Goal: Information Seeking & Learning: Find specific fact

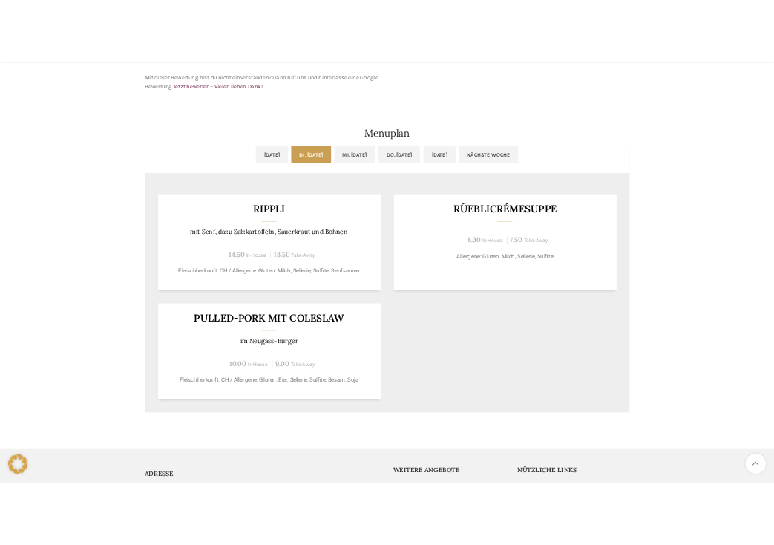
scroll to position [698, 0]
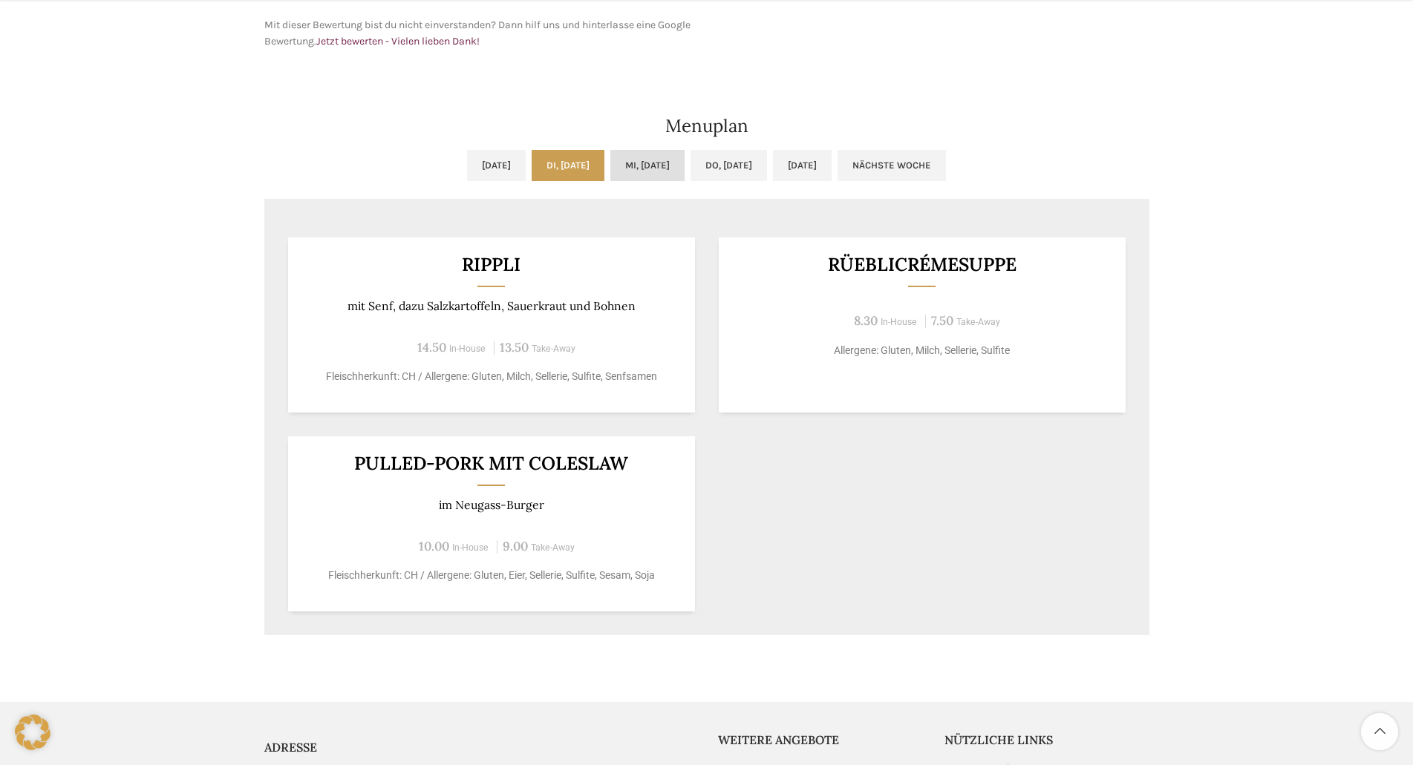
click at [647, 170] on link "Mi, [DATE]" at bounding box center [647, 165] width 74 height 31
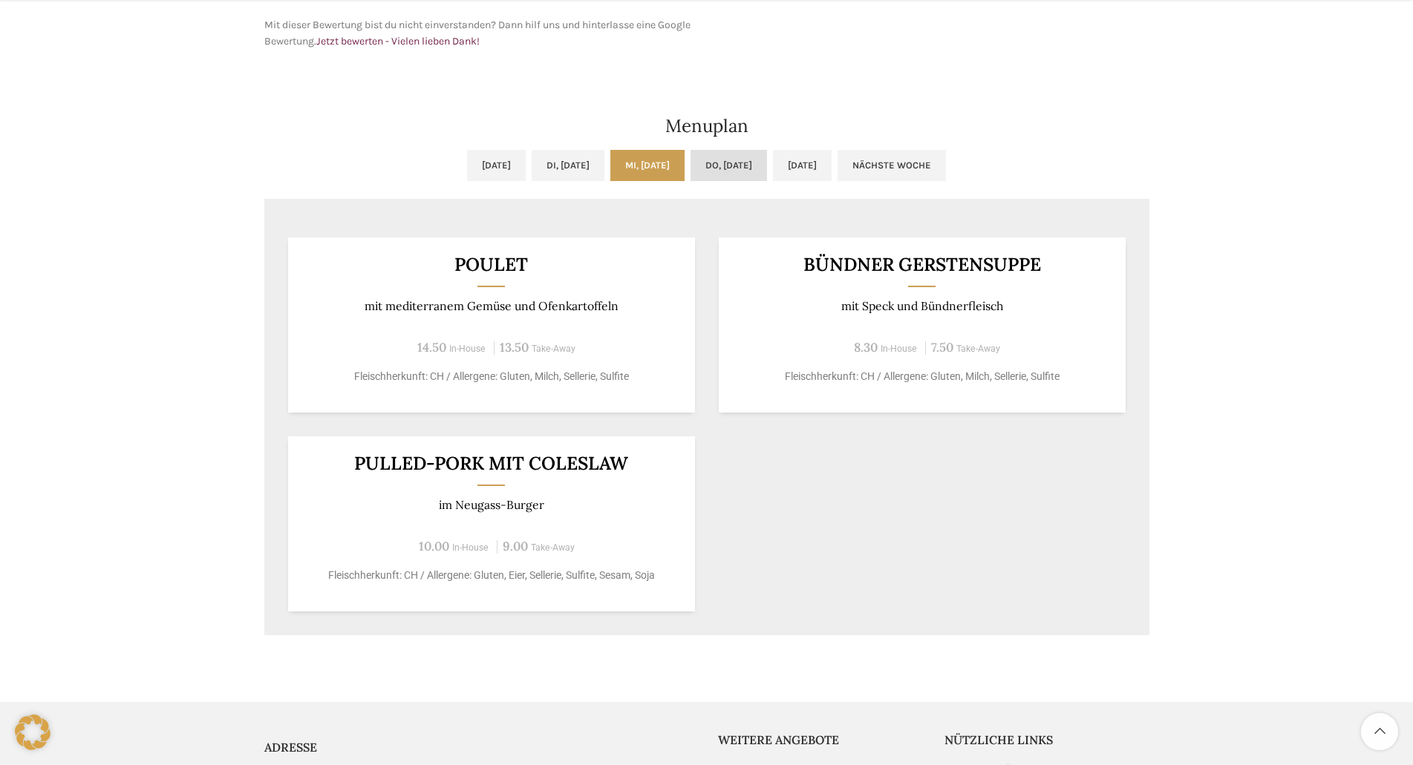
click at [745, 169] on link "Do, [DATE]" at bounding box center [728, 165] width 76 height 31
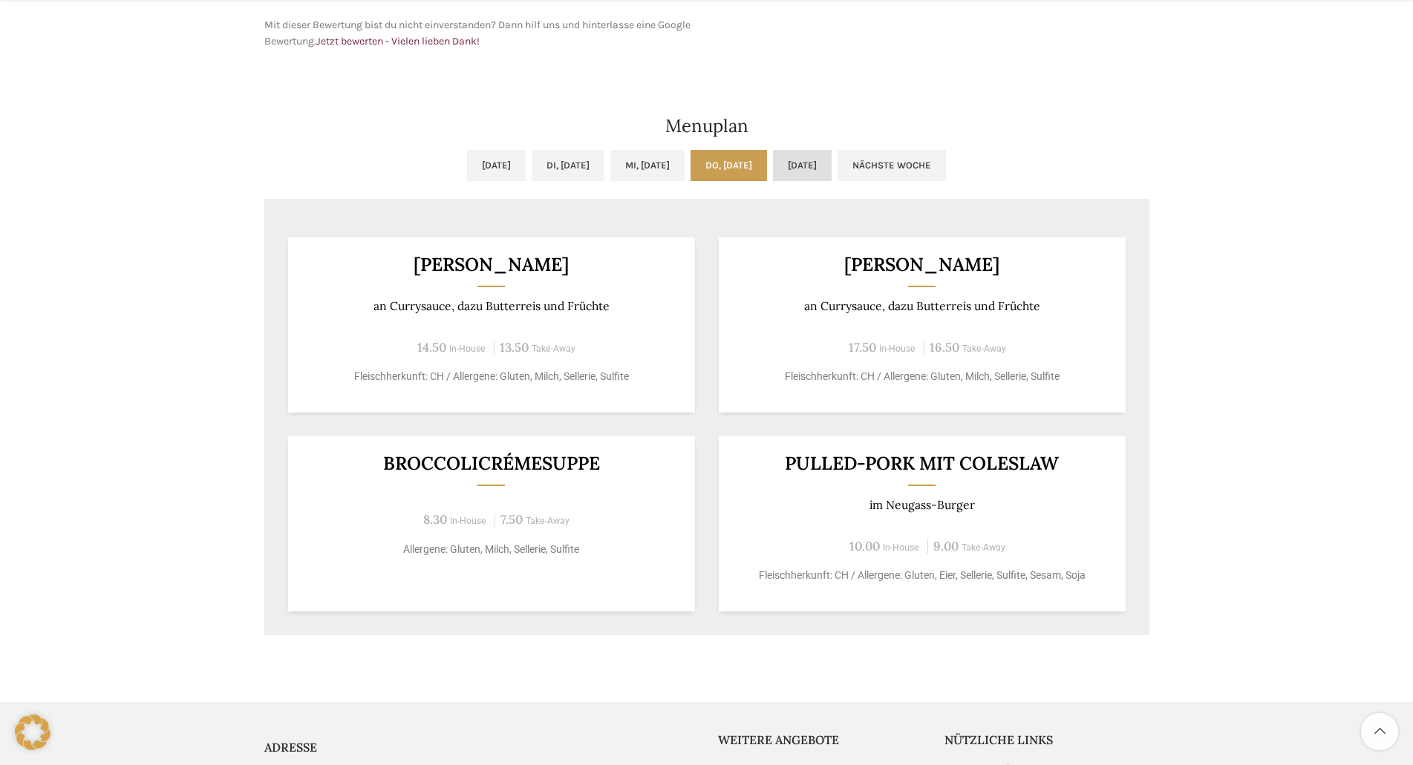
click at [774, 169] on link "[DATE]" at bounding box center [802, 165] width 59 height 31
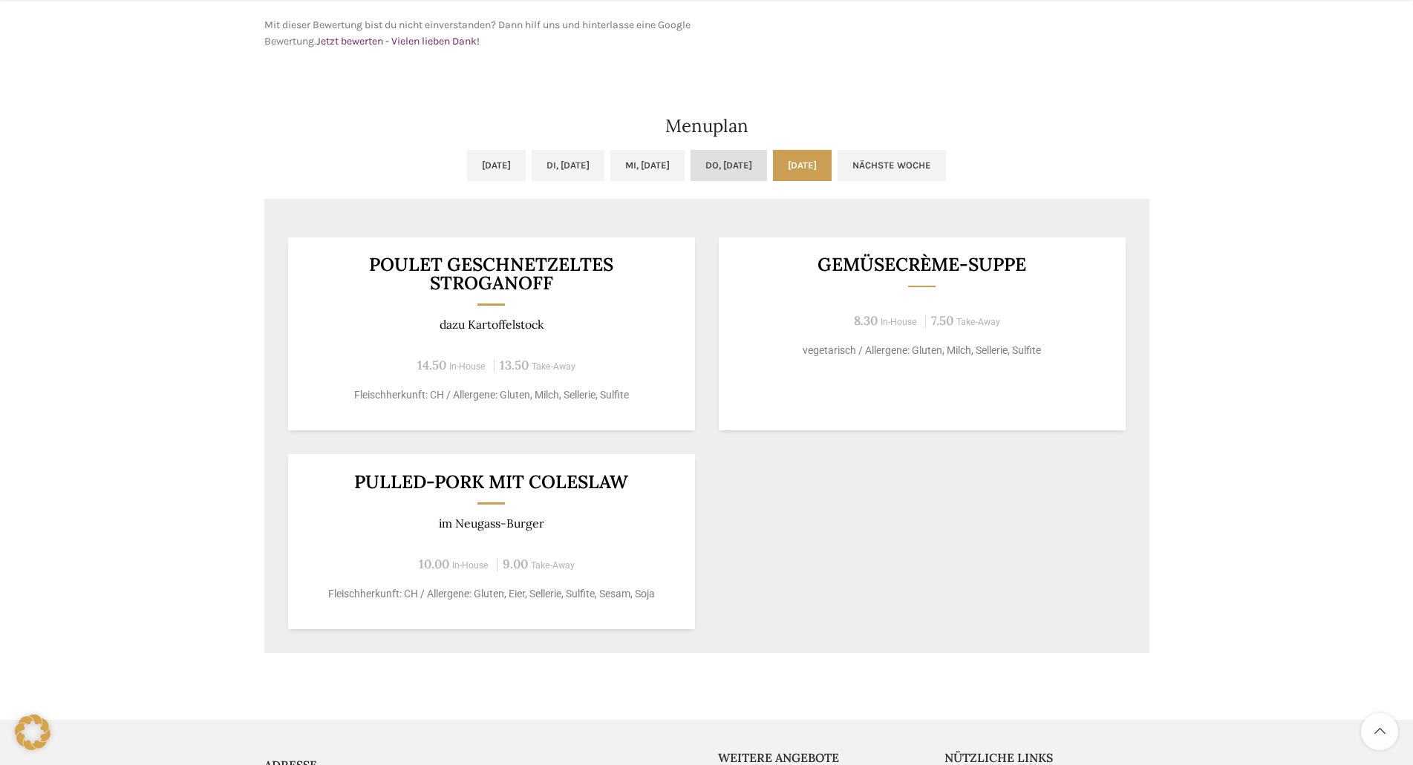
click at [739, 169] on link "Do, [DATE]" at bounding box center [728, 165] width 76 height 31
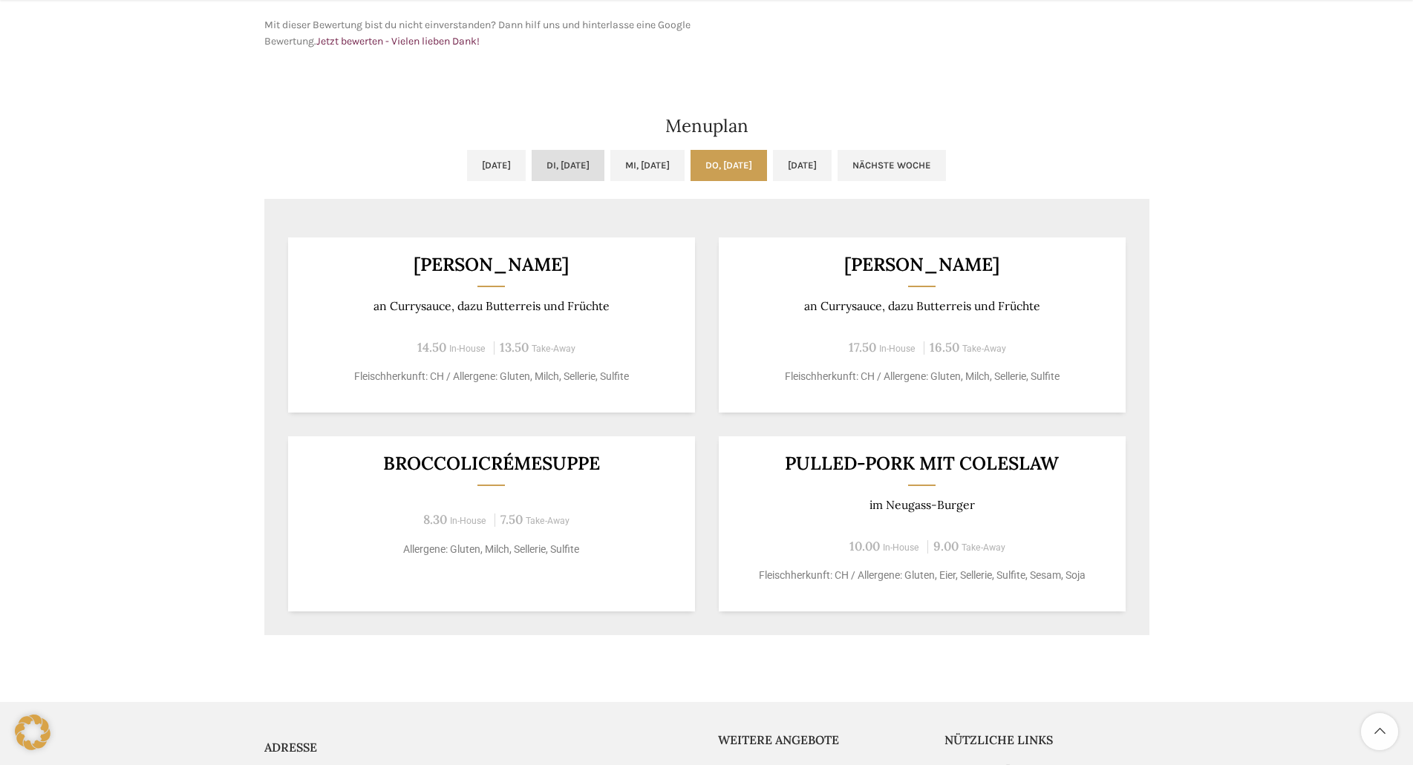
click at [572, 167] on link "Di, [DATE]" at bounding box center [568, 165] width 73 height 31
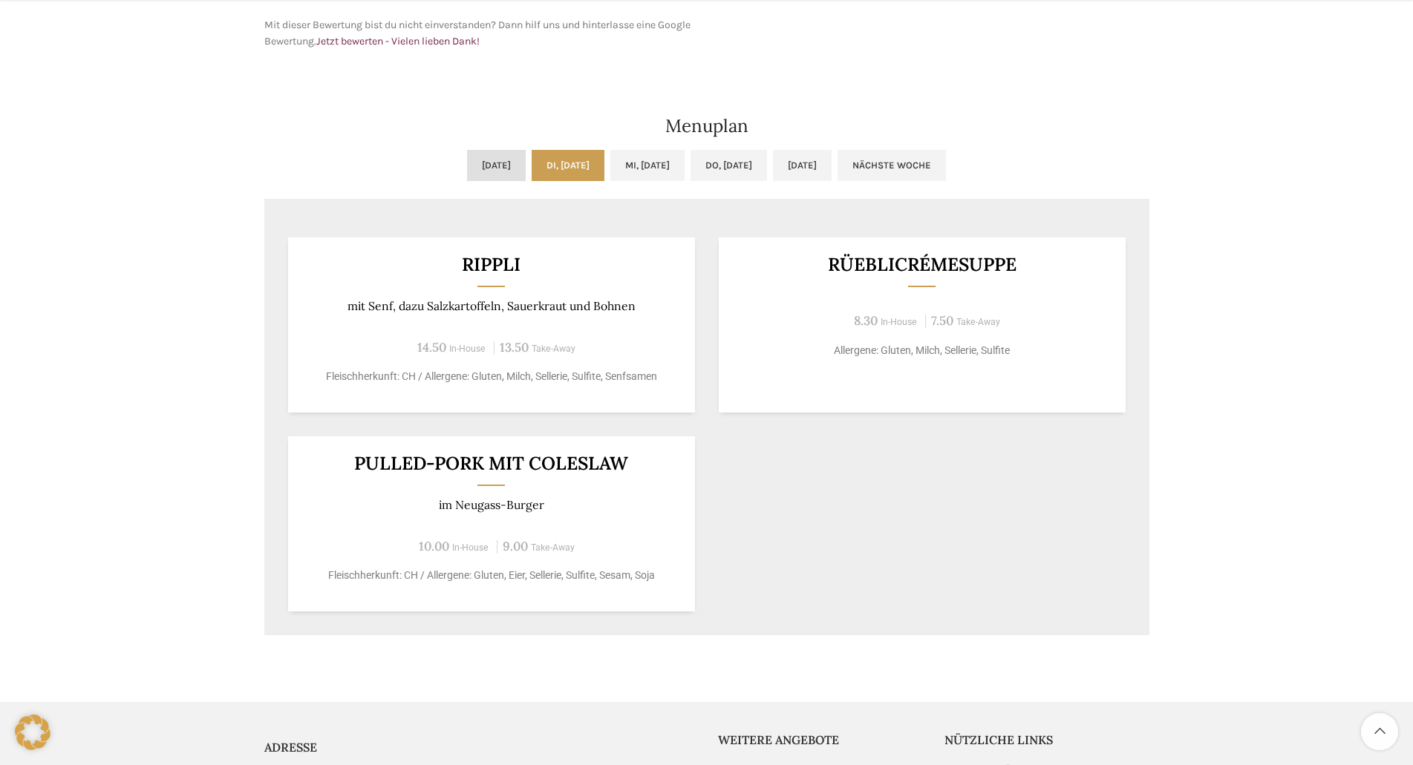
click at [478, 164] on link "[DATE]" at bounding box center [496, 165] width 59 height 31
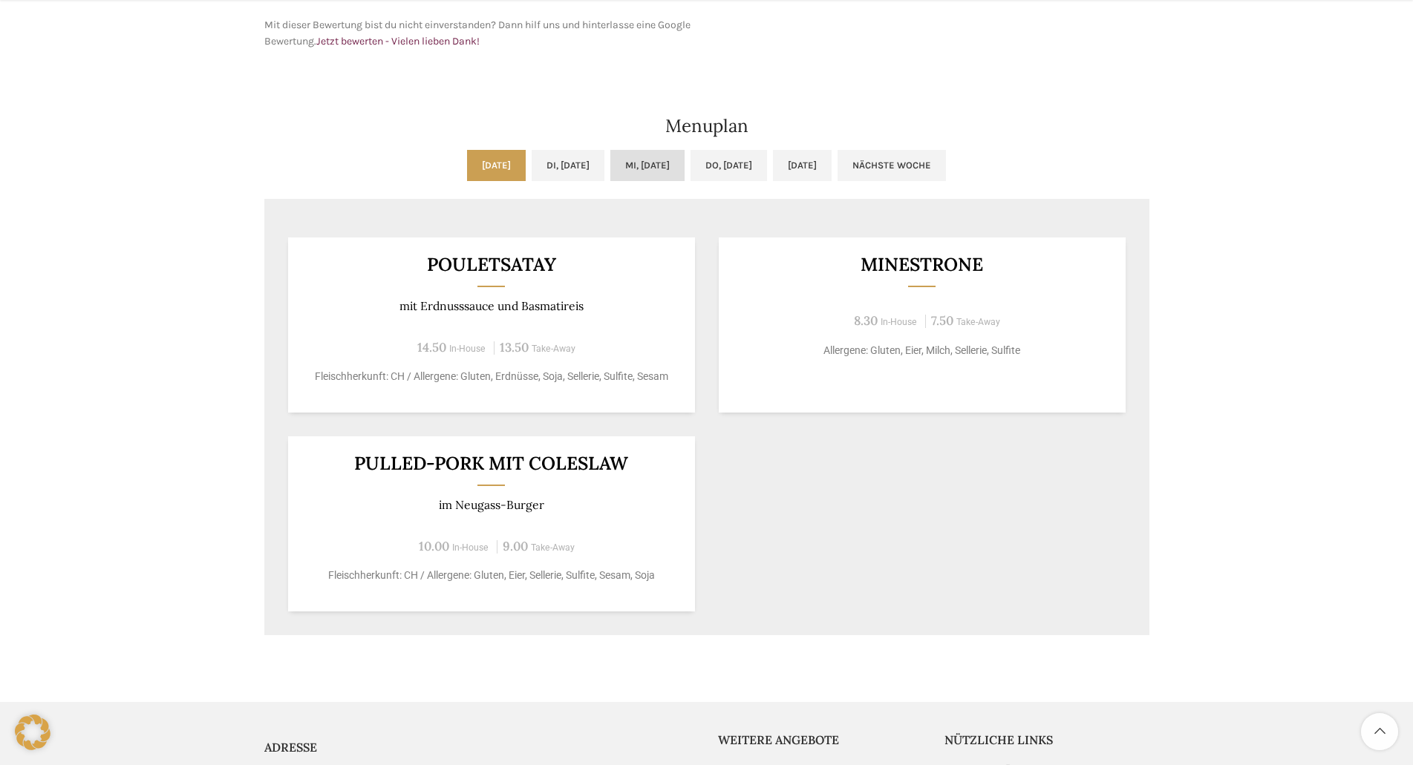
click at [640, 169] on link "Mi, [DATE]" at bounding box center [647, 165] width 74 height 31
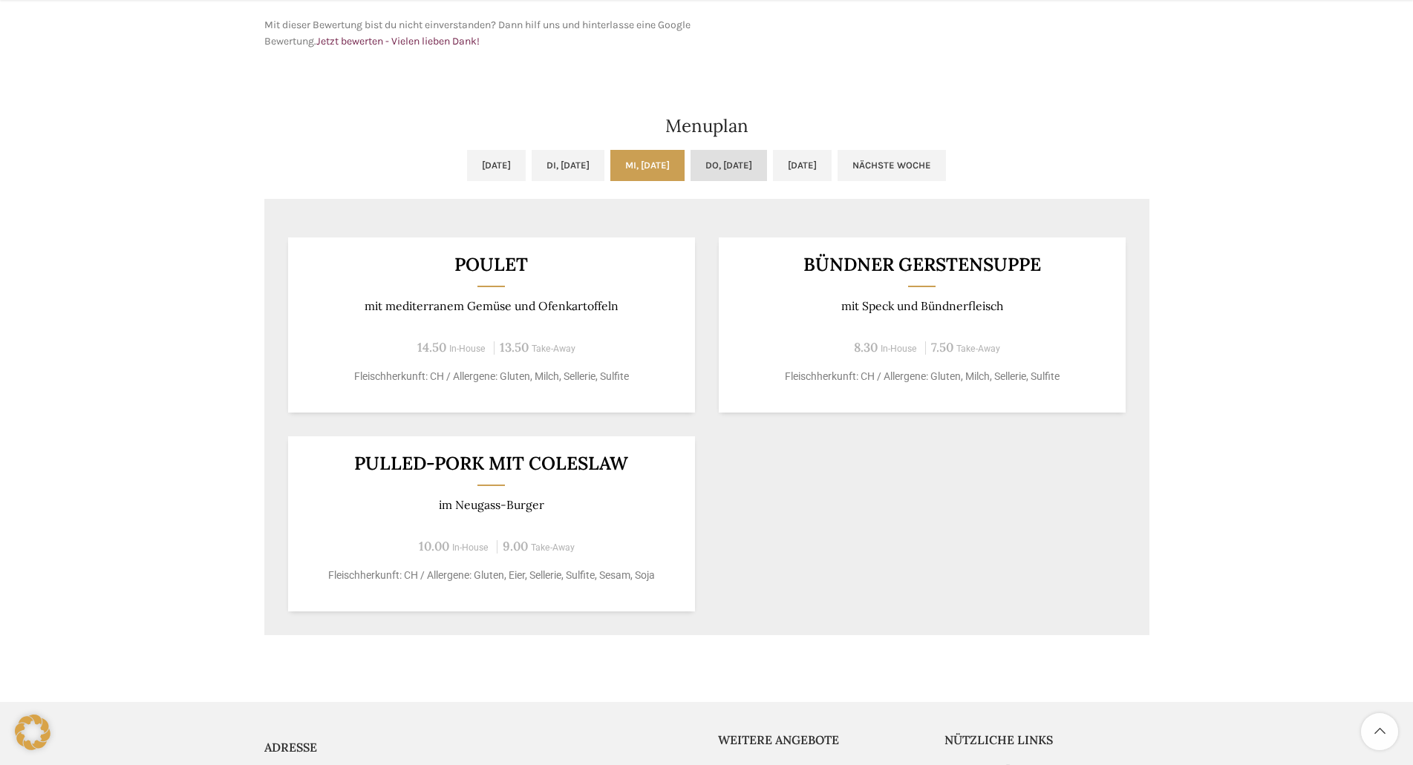
click at [729, 165] on link "Do, [DATE]" at bounding box center [728, 165] width 76 height 31
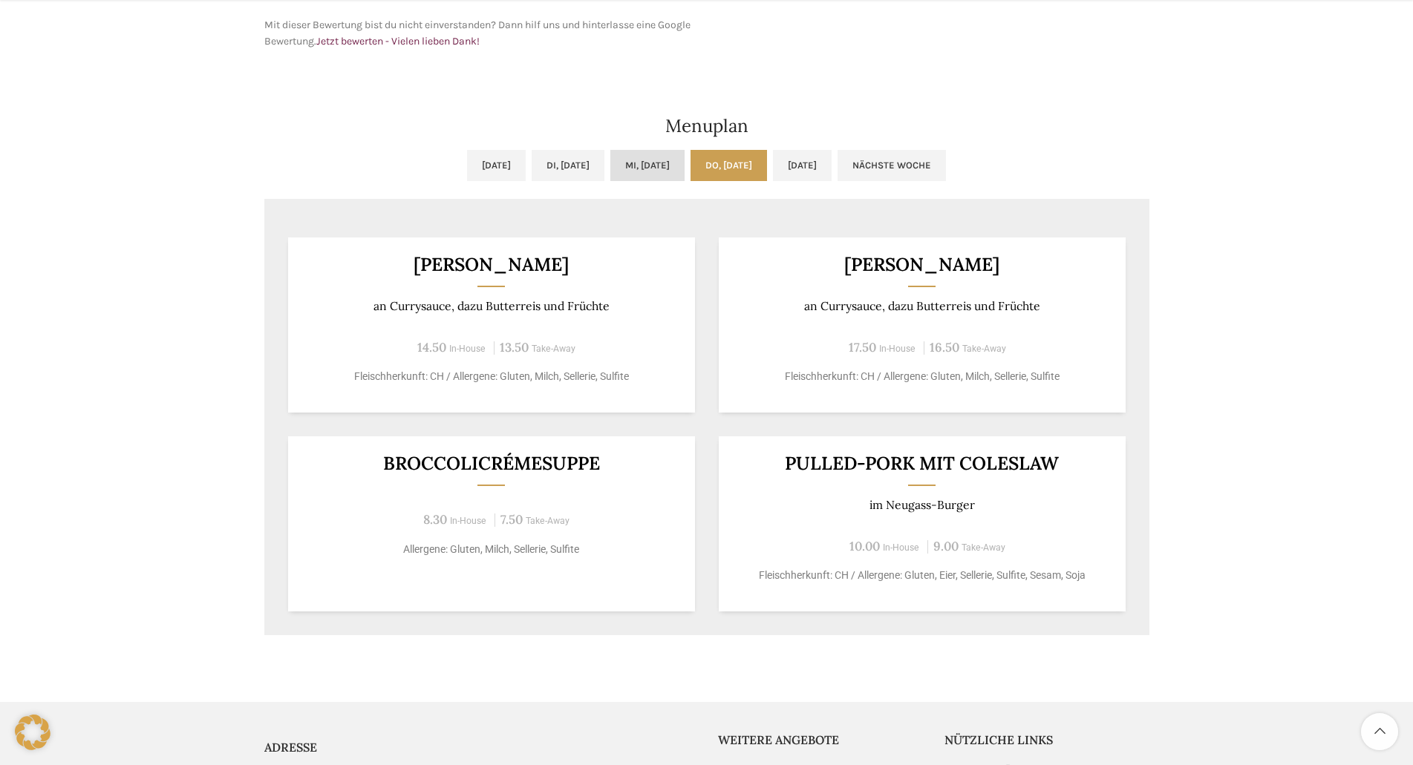
click at [685, 163] on link "Mi, [DATE]" at bounding box center [647, 165] width 74 height 31
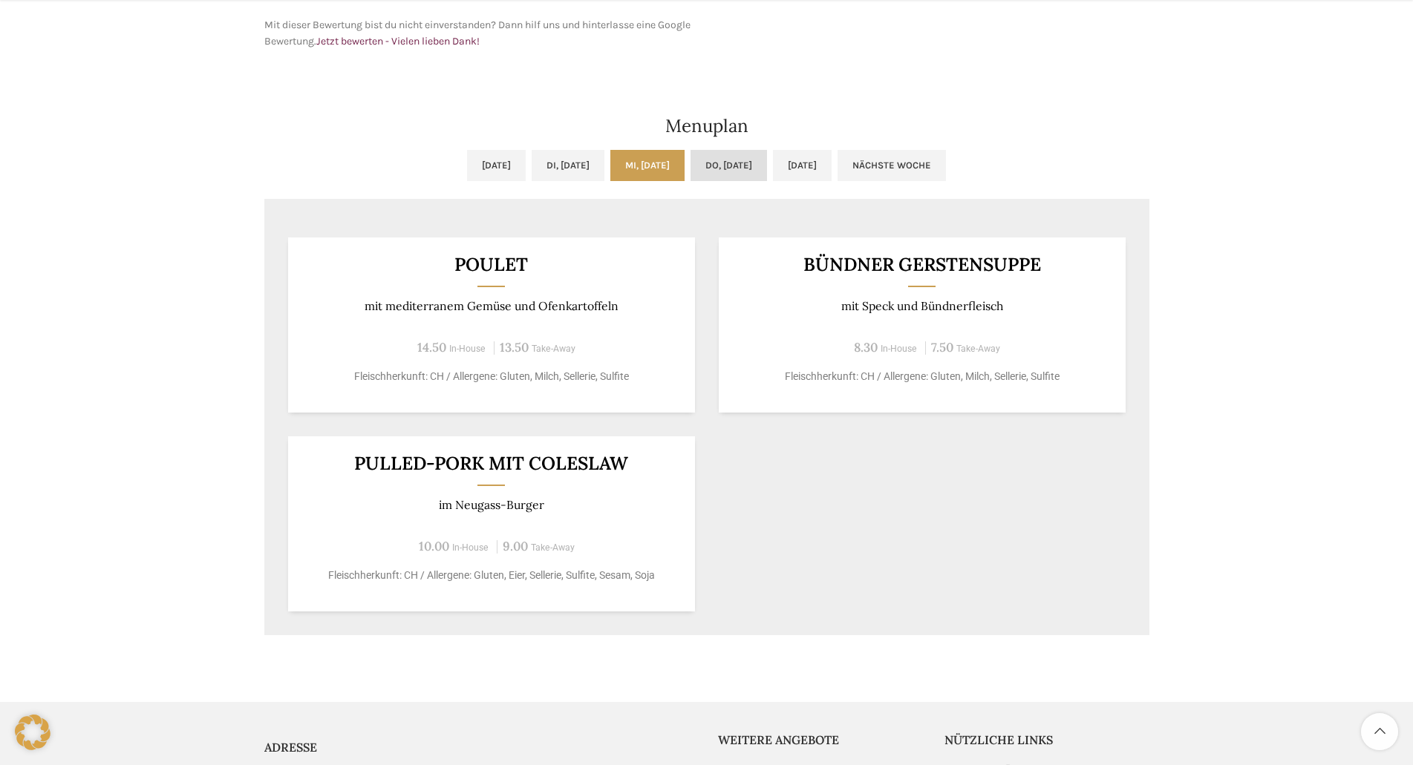
click at [730, 169] on link "Do, [DATE]" at bounding box center [728, 165] width 76 height 31
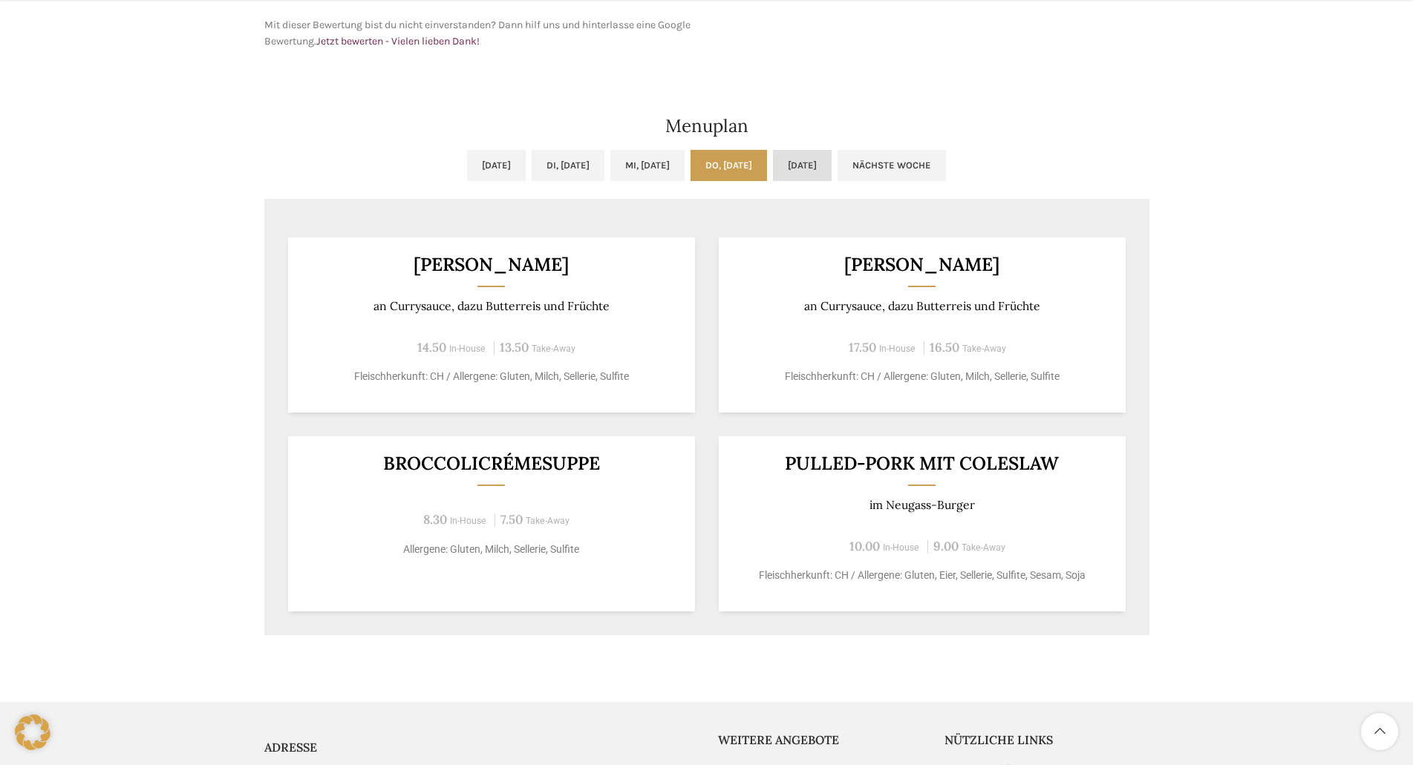
click at [774, 177] on link "[DATE]" at bounding box center [802, 165] width 59 height 31
